Goal: Task Accomplishment & Management: Manage account settings

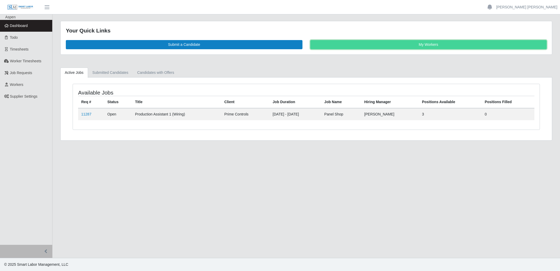
click at [432, 41] on link "My Workers" at bounding box center [428, 44] width 237 height 9
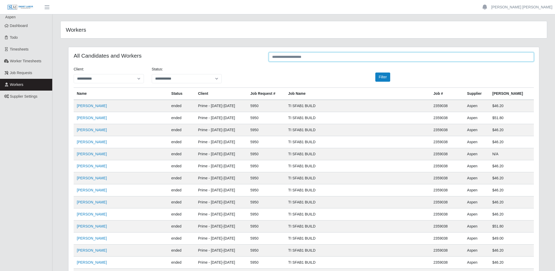
click at [304, 57] on input "text" at bounding box center [401, 56] width 265 height 9
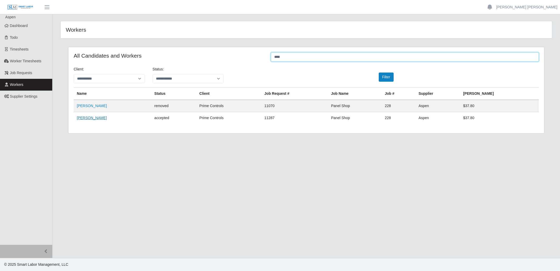
type input "****"
click at [90, 119] on link "[PERSON_NAME]" at bounding box center [92, 118] width 30 height 4
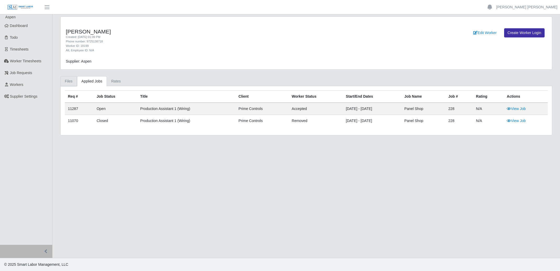
click at [69, 82] on link "Files" at bounding box center [68, 81] width 17 height 10
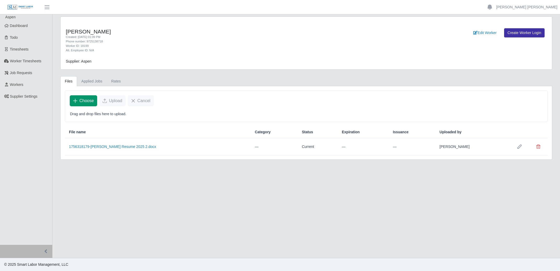
click at [85, 101] on span "Choose" at bounding box center [86, 100] width 14 height 6
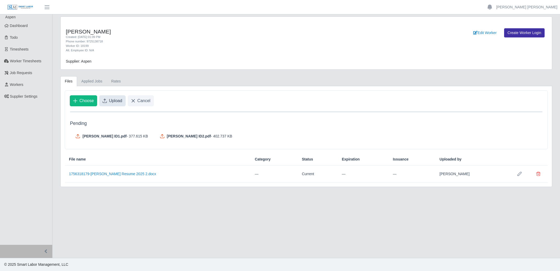
click at [113, 100] on span "Upload" at bounding box center [115, 100] width 13 height 6
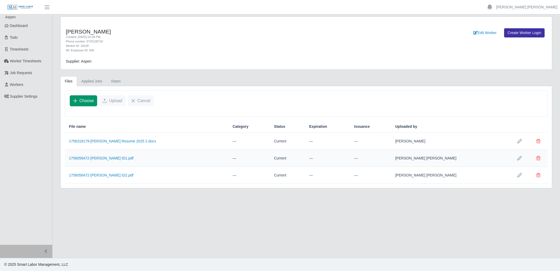
click at [80, 103] on span "Choose" at bounding box center [86, 100] width 14 height 6
click at [85, 99] on span "Choose" at bounding box center [86, 100] width 14 height 6
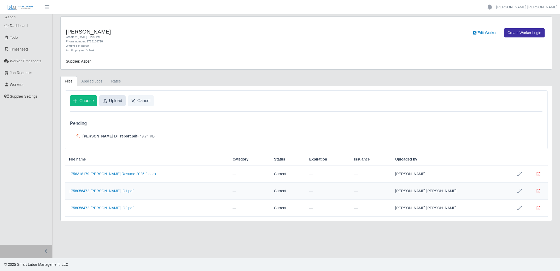
click at [114, 101] on span "Upload" at bounding box center [115, 100] width 13 height 6
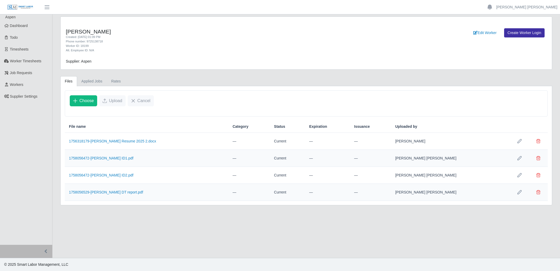
click at [214, 32] on h4 "Tony Russell" at bounding box center [204, 31] width 277 height 7
